Goal: Task Accomplishment & Management: Manage account settings

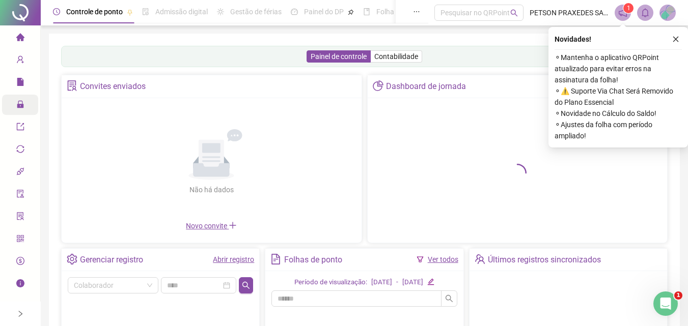
click at [25, 105] on icon at bounding box center [27, 105] width 5 height 0
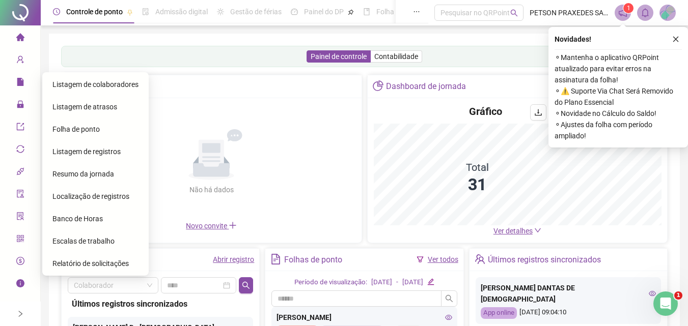
click at [96, 82] on span "Listagem de colaboradores" at bounding box center [95, 84] width 86 height 8
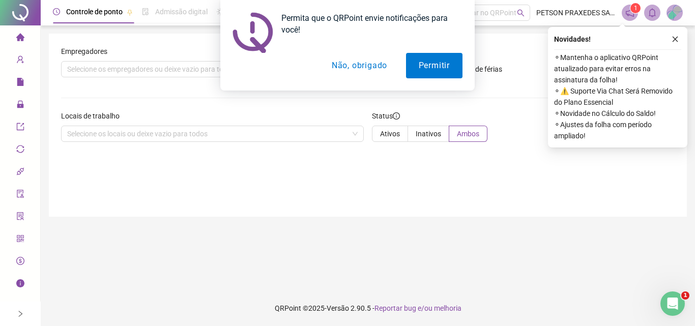
click at [264, 198] on div "Empregadores Selecione os empregadores ou deixe vazio para todos Exibir apenas …" at bounding box center [368, 125] width 638 height 183
click at [373, 65] on button "Não, obrigado" at bounding box center [359, 65] width 81 height 25
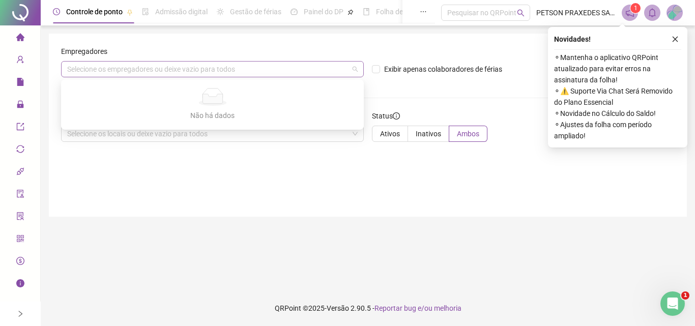
click at [122, 68] on div "Selecione os empregadores ou deixe vazio para todos" at bounding box center [212, 69] width 303 height 16
click at [111, 150] on div "Empregadores Selecione os empregadores ou deixe vazio para todos Exibir apenas …" at bounding box center [368, 125] width 638 height 183
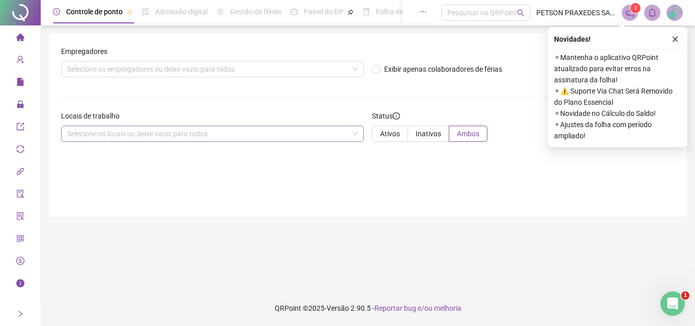
click at [106, 135] on div "Selecione os locais ou deixe vazio para todos" at bounding box center [212, 134] width 303 height 16
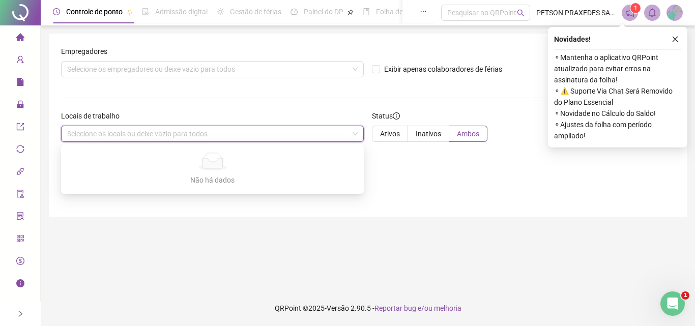
click at [108, 134] on div "Selecione os locais ou deixe vazio para todos" at bounding box center [212, 134] width 303 height 16
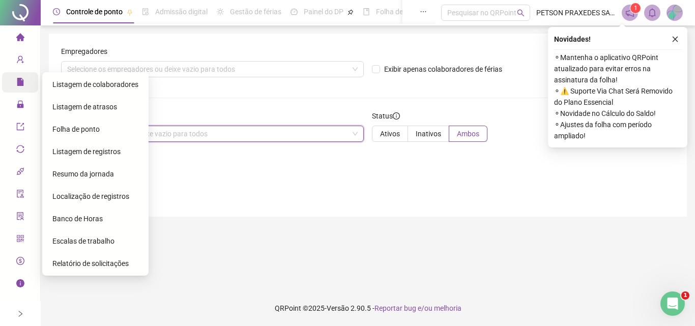
click at [15, 75] on div "Relatórios" at bounding box center [20, 82] width 36 height 20
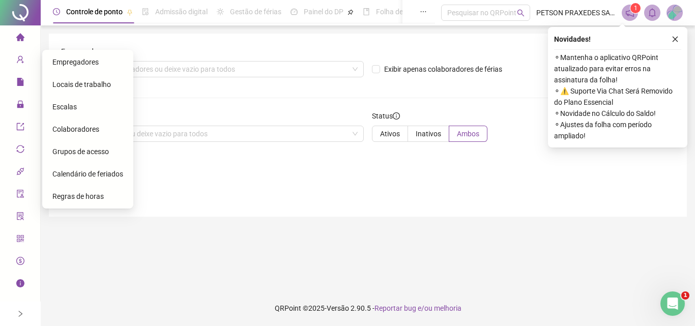
click at [71, 129] on span "Colaboradores" at bounding box center [75, 129] width 47 height 8
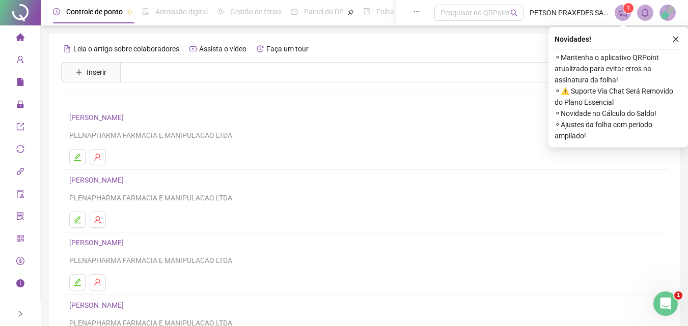
click at [110, 115] on link "[PERSON_NAME] DOS [PERSON_NAME]" at bounding box center [98, 118] width 58 height 8
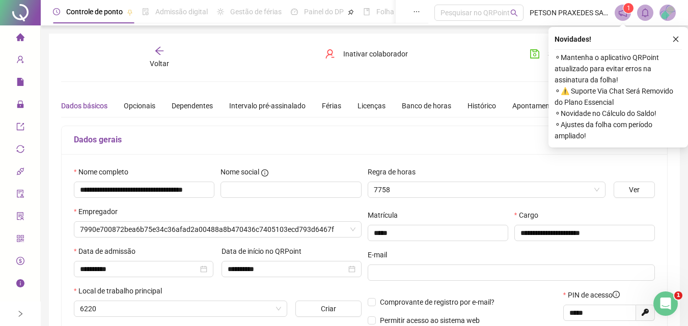
type input "**********"
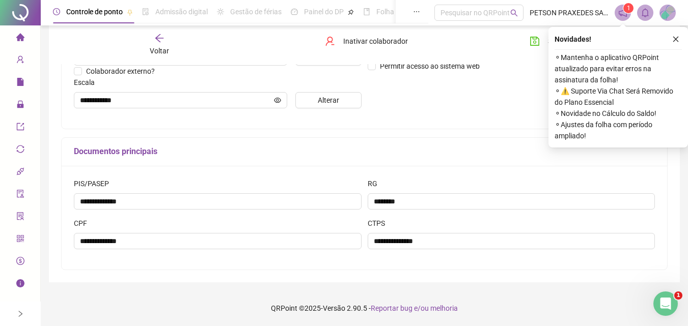
scroll to position [102, 0]
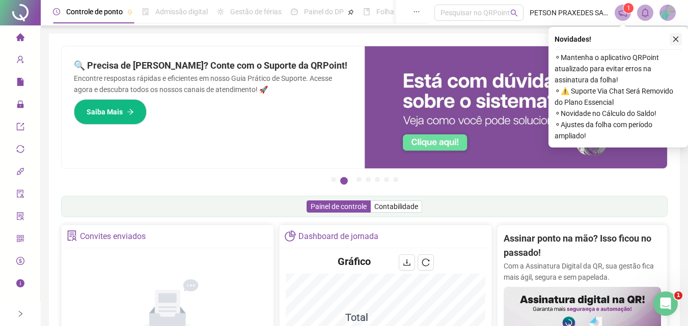
click at [677, 37] on icon "close" at bounding box center [675, 39] width 7 height 7
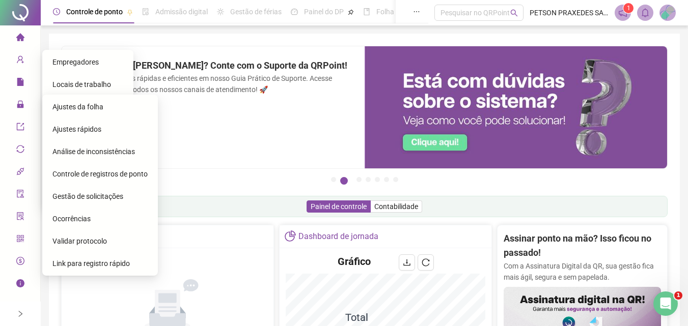
click at [116, 196] on span "Gestão de solicitações" at bounding box center [87, 196] width 71 height 8
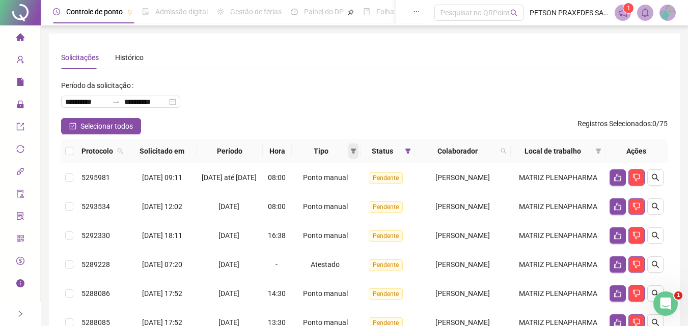
click at [348, 148] on span at bounding box center [353, 151] width 10 height 15
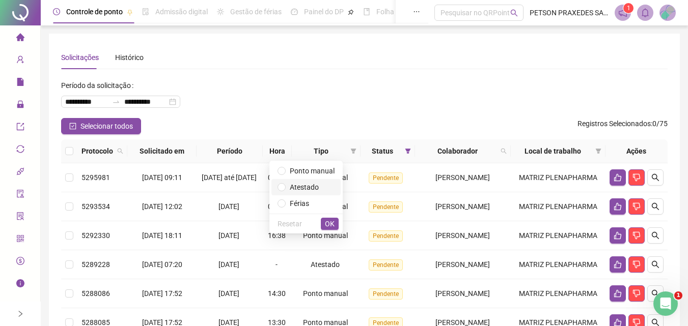
click at [313, 191] on span "Atestado" at bounding box center [304, 187] width 29 height 8
click at [334, 226] on button "OK" at bounding box center [330, 224] width 18 height 12
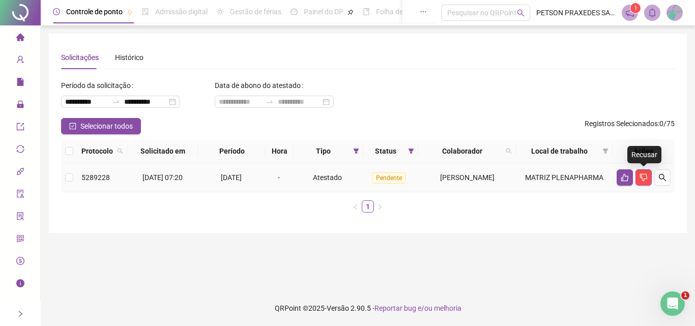
click at [671, 176] on td at bounding box center [644, 177] width 62 height 29
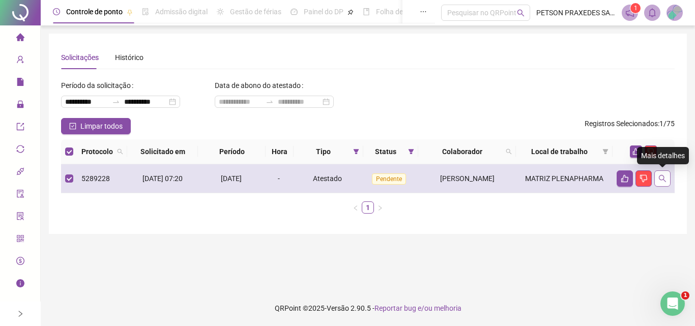
click at [667, 176] on button "button" at bounding box center [663, 179] width 16 height 16
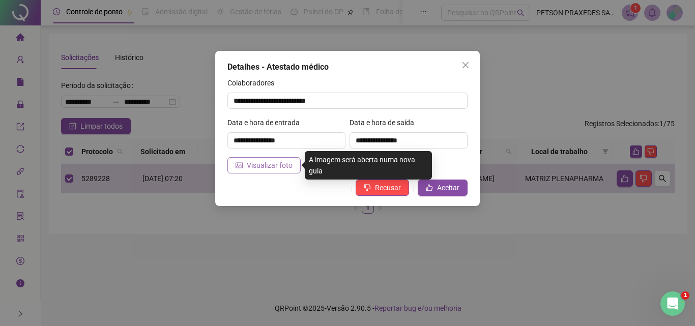
click at [278, 160] on span "Visualizar foto" at bounding box center [270, 165] width 46 height 11
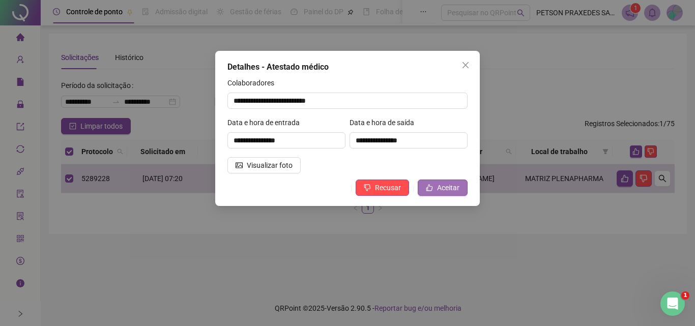
click at [436, 190] on button "Aceitar" at bounding box center [443, 188] width 50 height 16
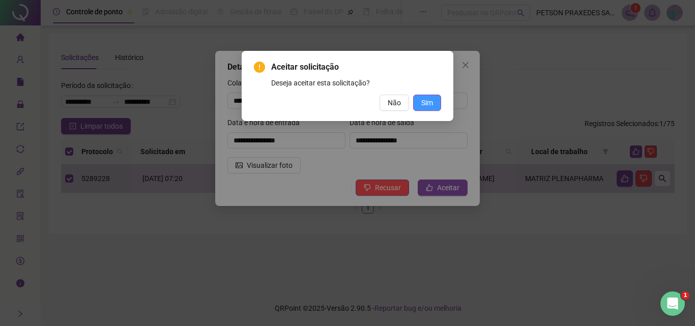
click at [421, 100] on button "Sim" at bounding box center [427, 103] width 28 height 16
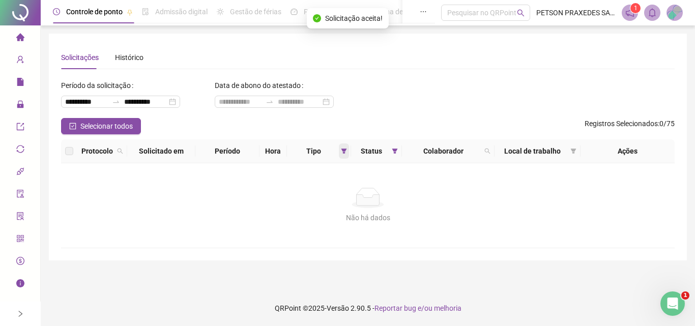
click at [345, 151] on icon "filter" at bounding box center [345, 151] width 6 height 5
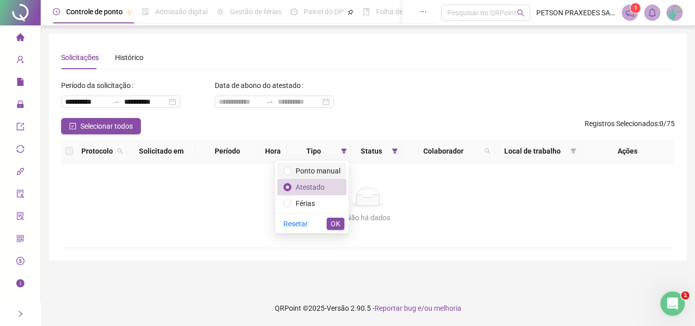
click at [315, 167] on span "Ponto manual" at bounding box center [318, 171] width 45 height 8
click at [339, 224] on span "OK" at bounding box center [336, 223] width 10 height 11
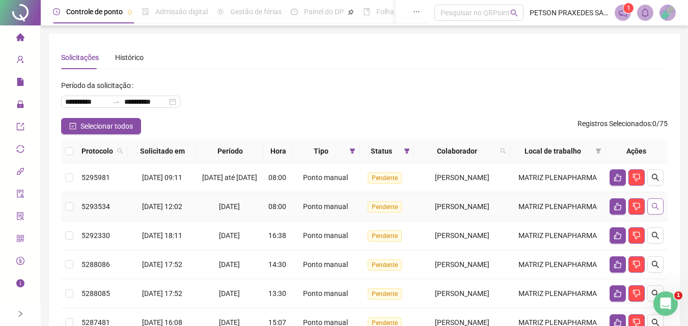
click at [653, 211] on icon "search" at bounding box center [655, 207] width 8 height 8
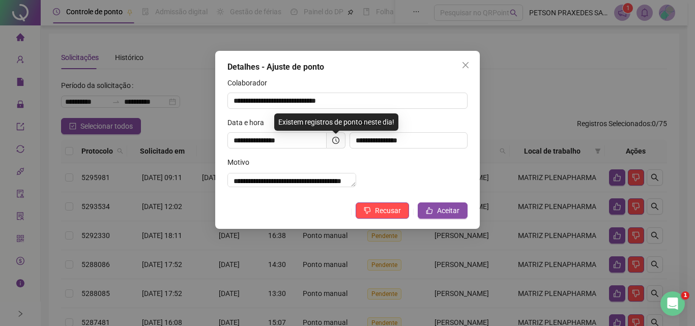
click at [449, 113] on div "**********" at bounding box center [348, 97] width 240 height 40
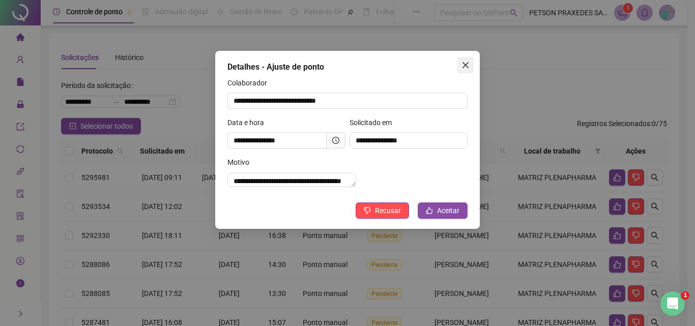
click at [464, 65] on icon "close" at bounding box center [466, 65] width 8 height 8
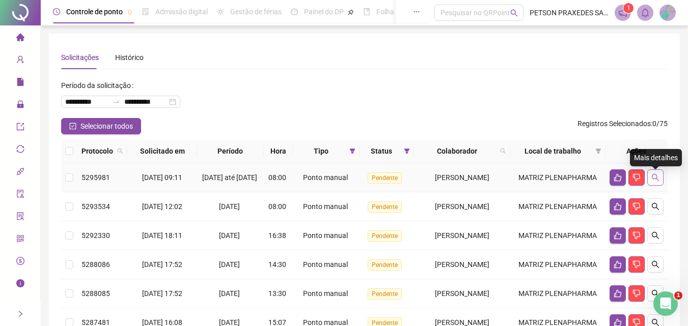
click at [654, 178] on icon "search" at bounding box center [655, 178] width 8 height 8
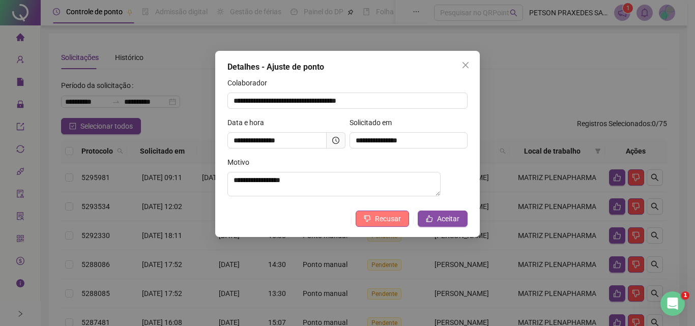
click at [387, 219] on span "Recusar" at bounding box center [388, 218] width 26 height 11
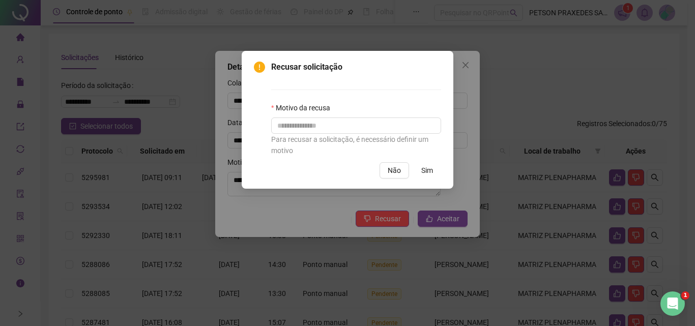
click at [428, 172] on span "Sim" at bounding box center [427, 170] width 12 height 11
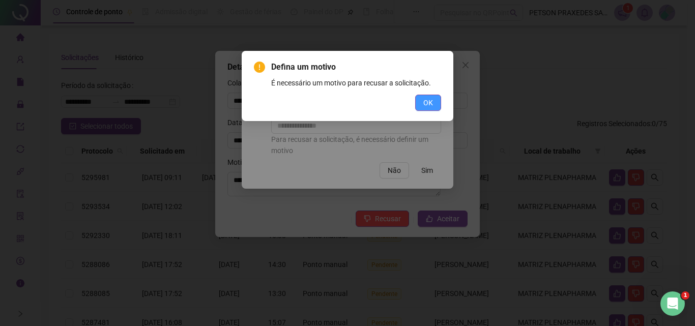
click at [431, 105] on span "OK" at bounding box center [429, 102] width 10 height 11
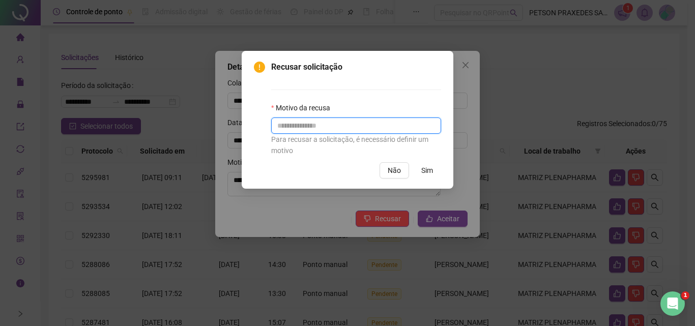
click at [373, 126] on input "text" at bounding box center [356, 126] width 170 height 16
type input "**********"
drag, startPoint x: 417, startPoint y: 173, endPoint x: 424, endPoint y: 172, distance: 6.6
click at [420, 173] on button "Sim" at bounding box center [427, 170] width 28 height 16
click at [424, 172] on span "Sim" at bounding box center [427, 170] width 12 height 11
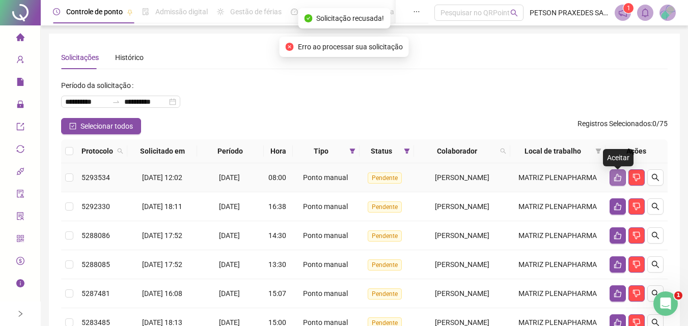
click at [612, 179] on button "button" at bounding box center [617, 178] width 16 height 16
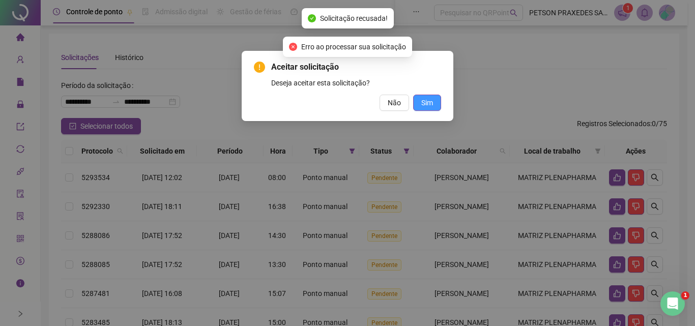
click at [424, 102] on span "Sim" at bounding box center [427, 102] width 12 height 11
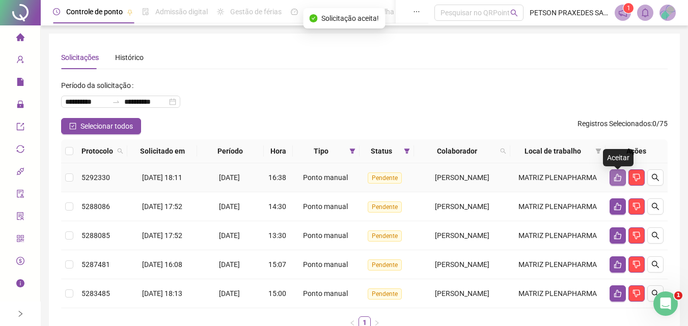
click at [617, 180] on icon "like" at bounding box center [617, 178] width 8 height 8
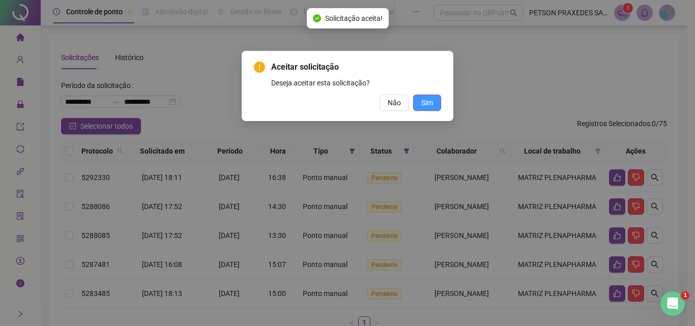
click at [434, 101] on button "Sim" at bounding box center [427, 103] width 28 height 16
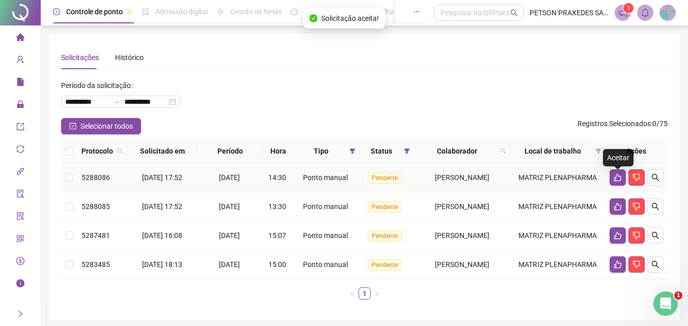
click at [613, 180] on icon "like" at bounding box center [617, 178] width 8 height 8
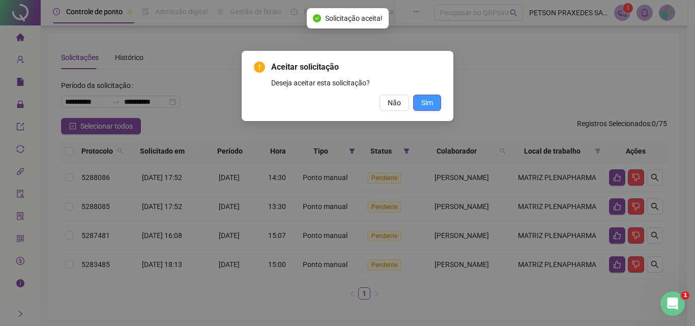
click at [433, 98] on button "Sim" at bounding box center [427, 103] width 28 height 16
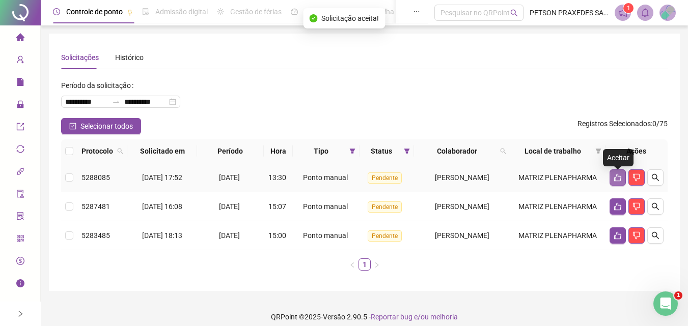
click at [614, 180] on icon "like" at bounding box center [617, 178] width 8 height 8
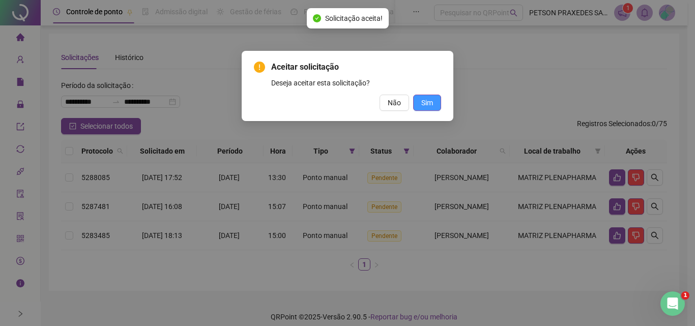
drag, startPoint x: 433, startPoint y: 101, endPoint x: 461, endPoint y: 126, distance: 37.2
click at [434, 101] on button "Sim" at bounding box center [427, 103] width 28 height 16
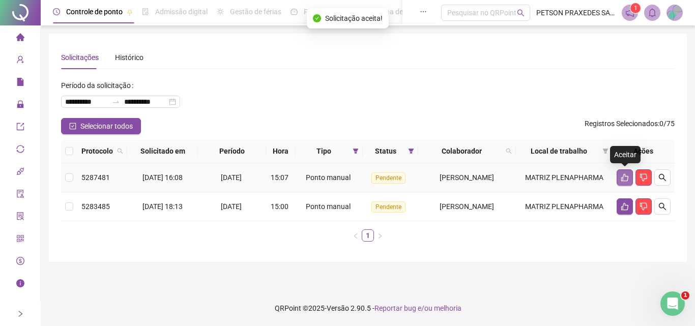
click at [620, 175] on button "button" at bounding box center [625, 178] width 16 height 16
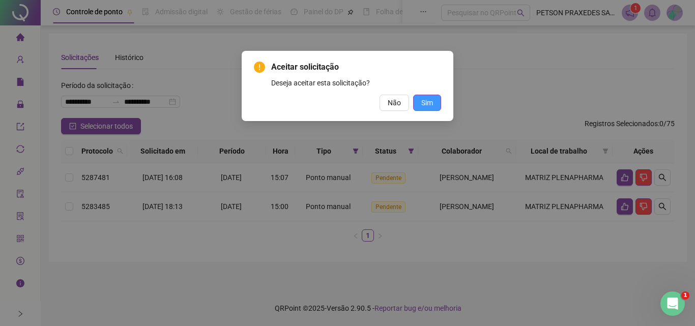
click at [432, 105] on span "Sim" at bounding box center [427, 102] width 12 height 11
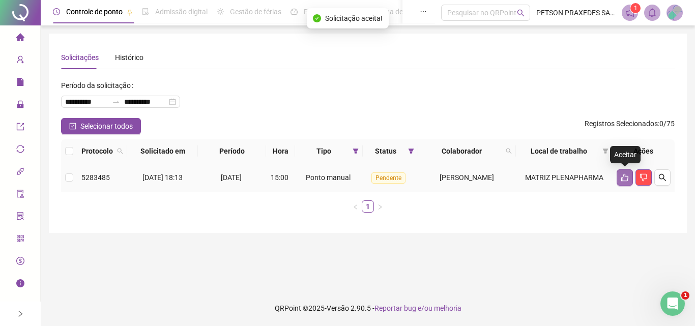
click at [625, 178] on icon "like" at bounding box center [625, 178] width 8 height 8
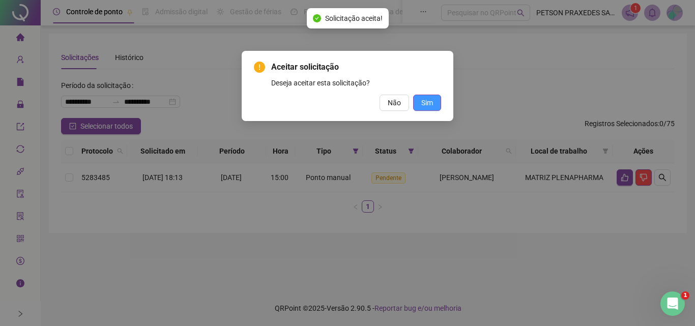
click at [420, 99] on button "Sim" at bounding box center [427, 103] width 28 height 16
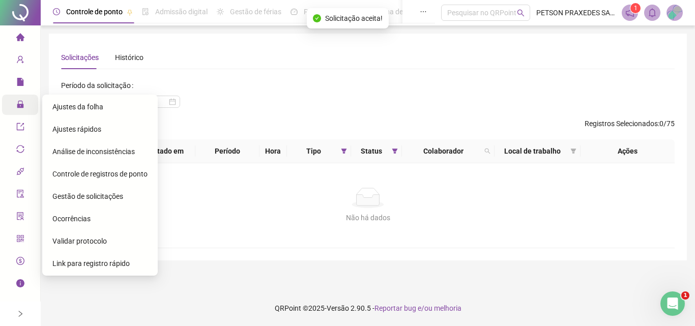
click at [19, 110] on span "lock" at bounding box center [20, 106] width 8 height 20
click at [56, 107] on span "Ajustes da folha" at bounding box center [77, 107] width 51 height 8
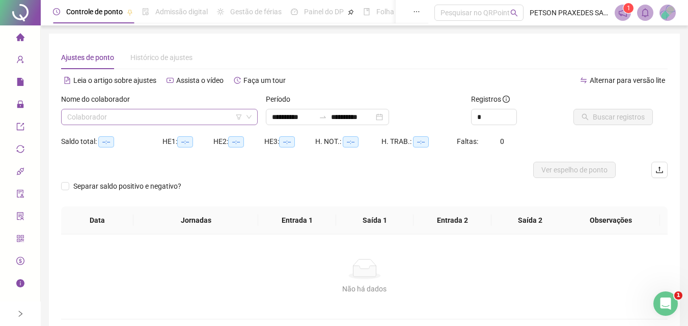
click at [187, 115] on input "search" at bounding box center [154, 116] width 175 height 15
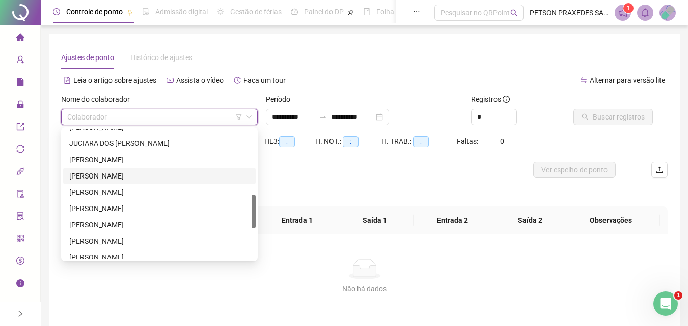
scroll to position [204, 0]
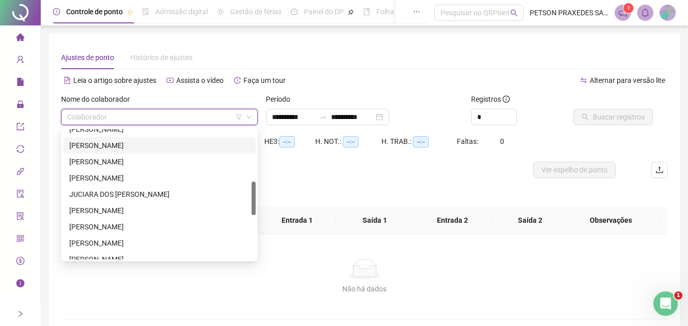
click at [138, 149] on div "JESSICA SANTOS BARRETO MOURA" at bounding box center [159, 145] width 180 height 11
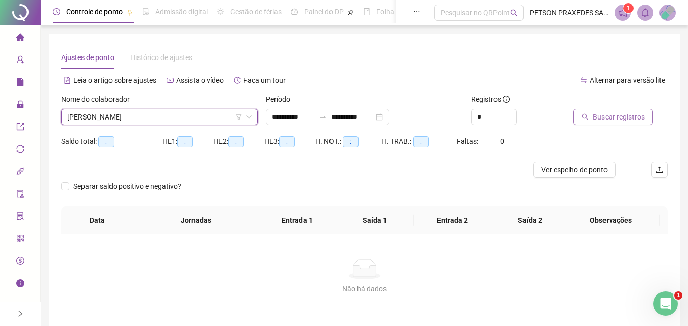
click at [632, 120] on span "Buscar registros" at bounding box center [619, 116] width 52 height 11
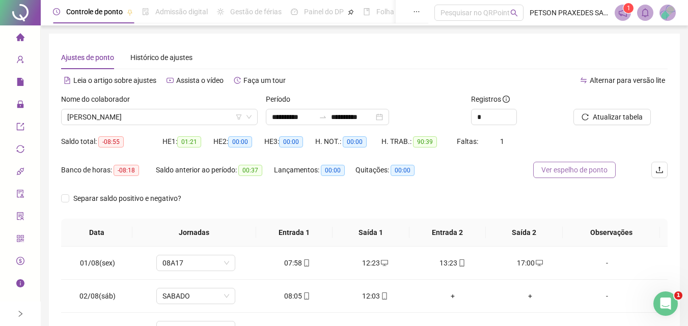
click at [587, 168] on span "Ver espelho de ponto" at bounding box center [574, 169] width 66 height 11
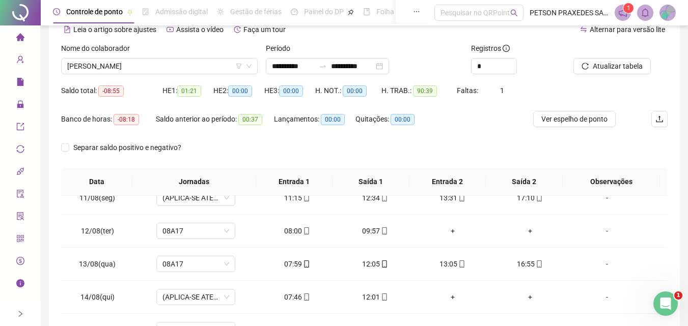
scroll to position [194, 0]
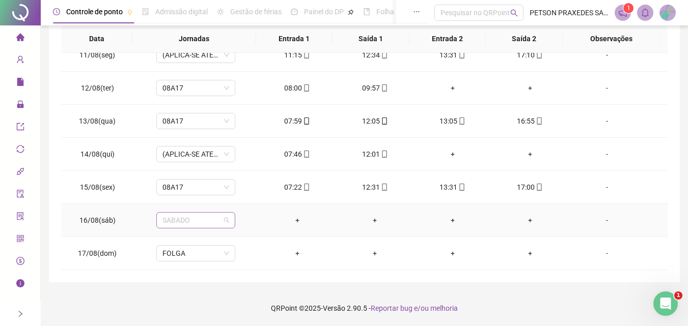
click at [225, 218] on span "SABADO" at bounding box center [195, 220] width 67 height 15
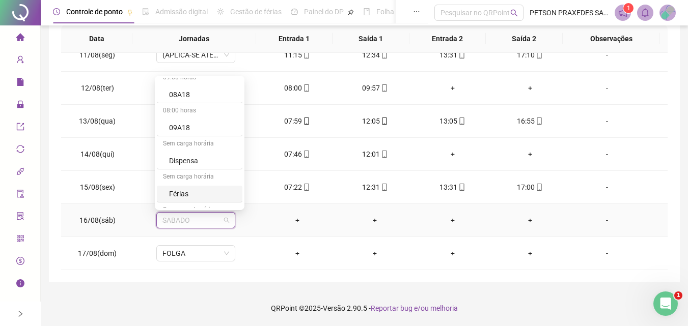
scroll to position [407, 0]
click at [233, 164] on div "Folga compensatória" at bounding box center [200, 158] width 86 height 17
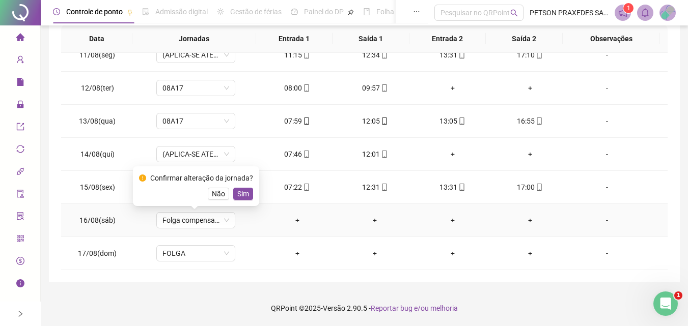
click at [243, 196] on span "Sim" at bounding box center [243, 193] width 12 height 11
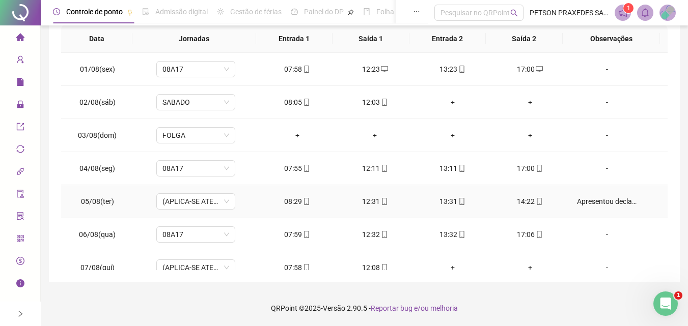
scroll to position [0, 0]
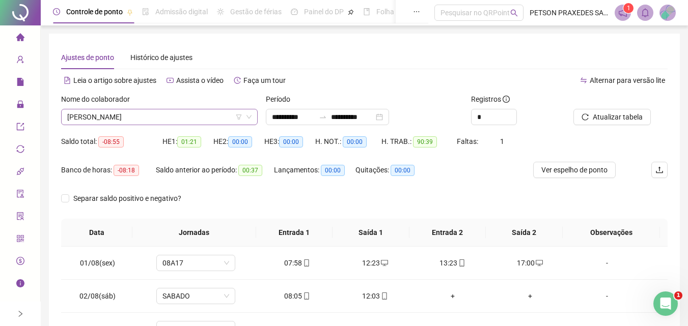
click at [212, 117] on span "JESSICA SANTOS BARRETO MOURA" at bounding box center [159, 116] width 184 height 15
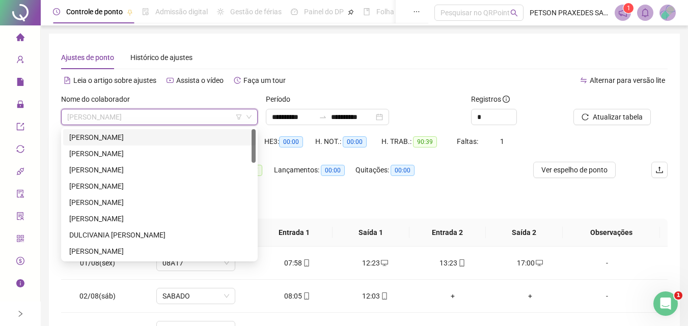
click at [220, 133] on div "[PERSON_NAME] DOS [PERSON_NAME]" at bounding box center [159, 137] width 180 height 11
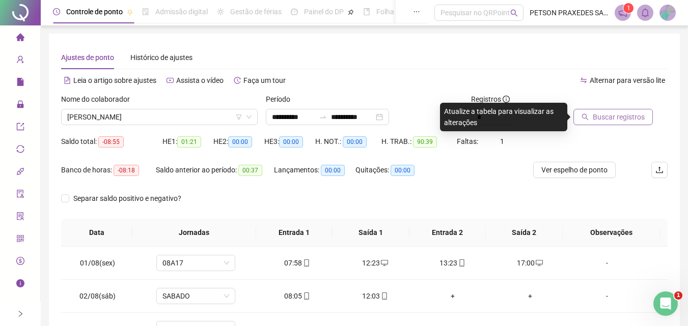
click at [590, 119] on button "Buscar registros" at bounding box center [612, 117] width 79 height 16
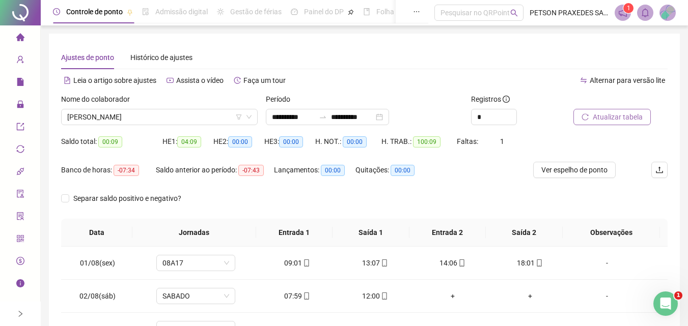
click at [602, 118] on span "Atualizar tabela" at bounding box center [618, 116] width 50 height 11
click at [374, 117] on input "**********" at bounding box center [352, 116] width 43 height 11
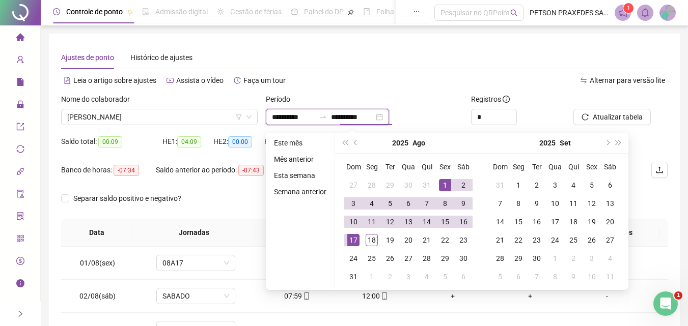
click at [389, 117] on div "**********" at bounding box center [327, 117] width 123 height 16
click at [389, 118] on div "**********" at bounding box center [327, 117] width 123 height 16
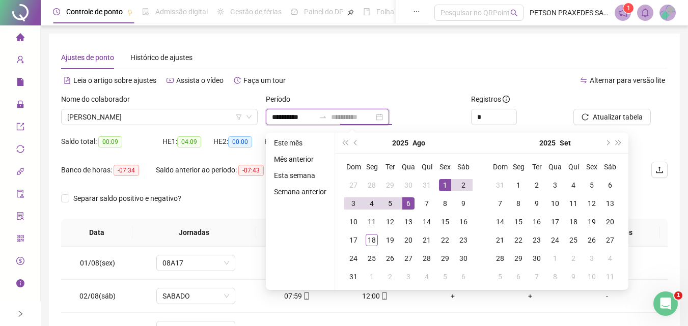
type input "**********"
drag, startPoint x: 447, startPoint y: 180, endPoint x: 408, endPoint y: 206, distance: 47.3
click at [443, 182] on div "1" at bounding box center [445, 185] width 12 height 12
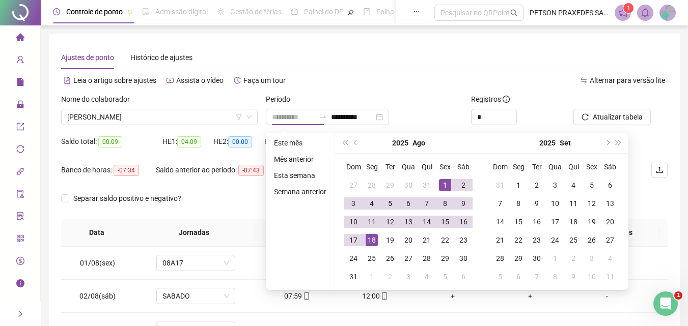
click at [368, 243] on div "18" at bounding box center [371, 240] width 12 height 12
type input "**********"
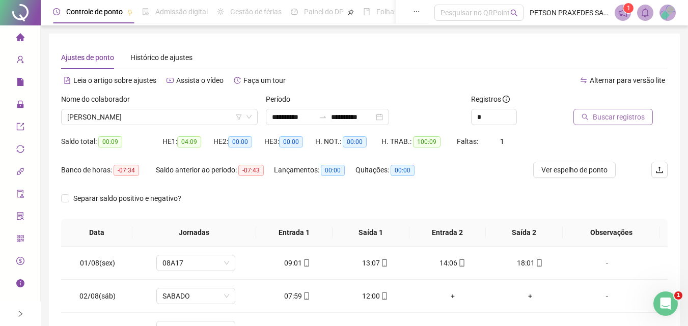
click at [618, 118] on span "Buscar registros" at bounding box center [619, 116] width 52 height 11
